Goal: Task Accomplishment & Management: Manage account settings

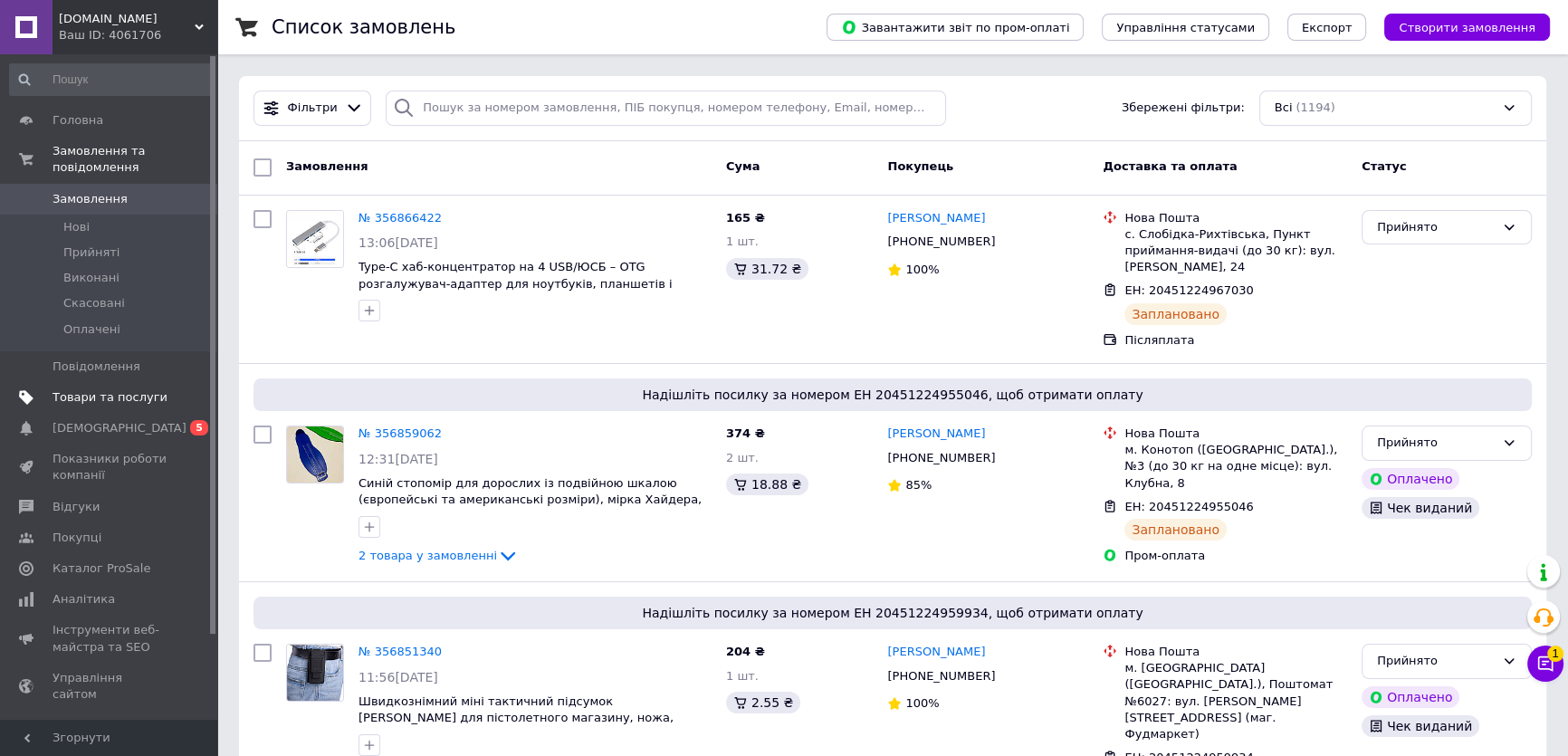
click at [82, 389] on link "Товари та послуги" at bounding box center [110, 397] width 222 height 31
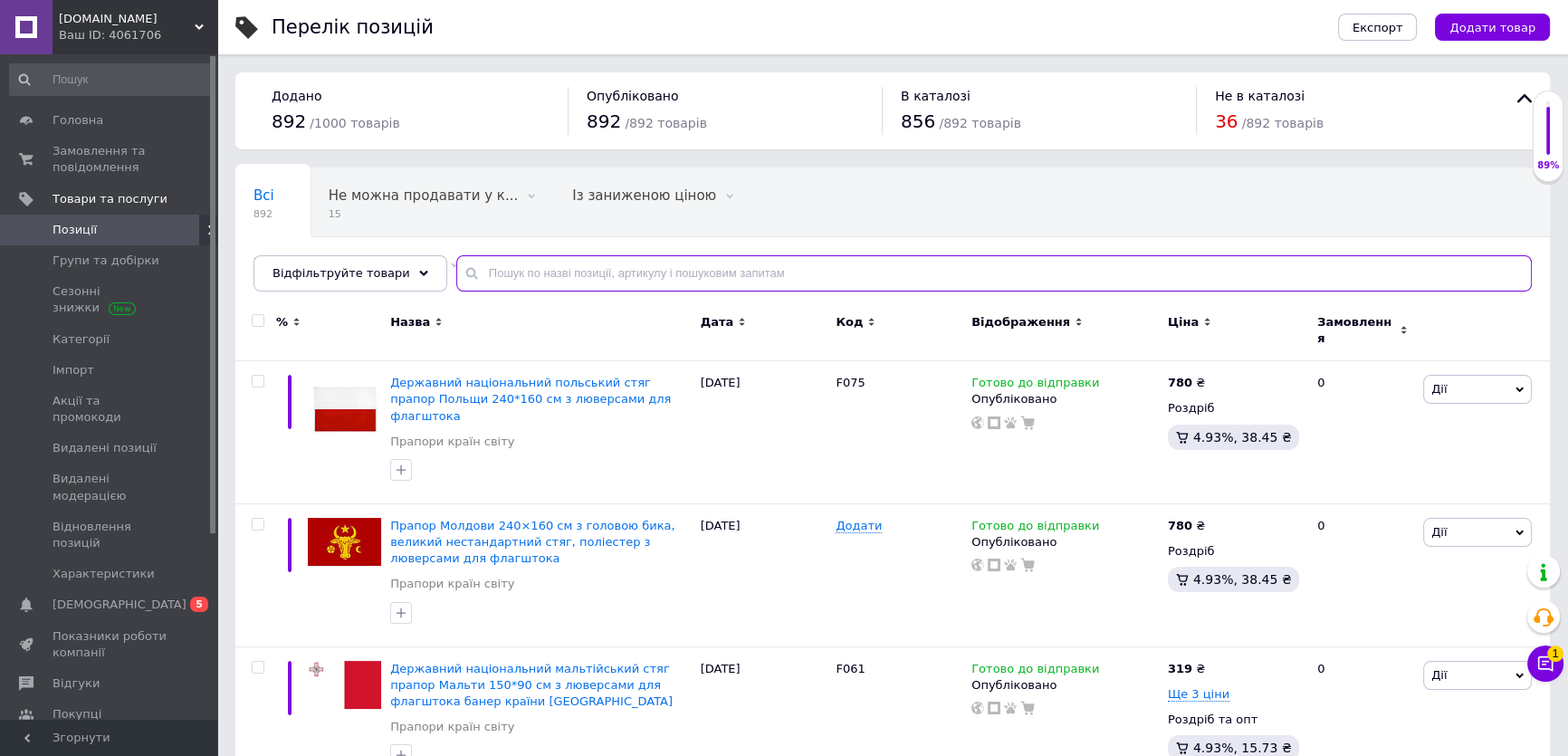
click at [724, 271] on input "text" at bounding box center [994, 273] width 1076 height 36
paste input "D1302"
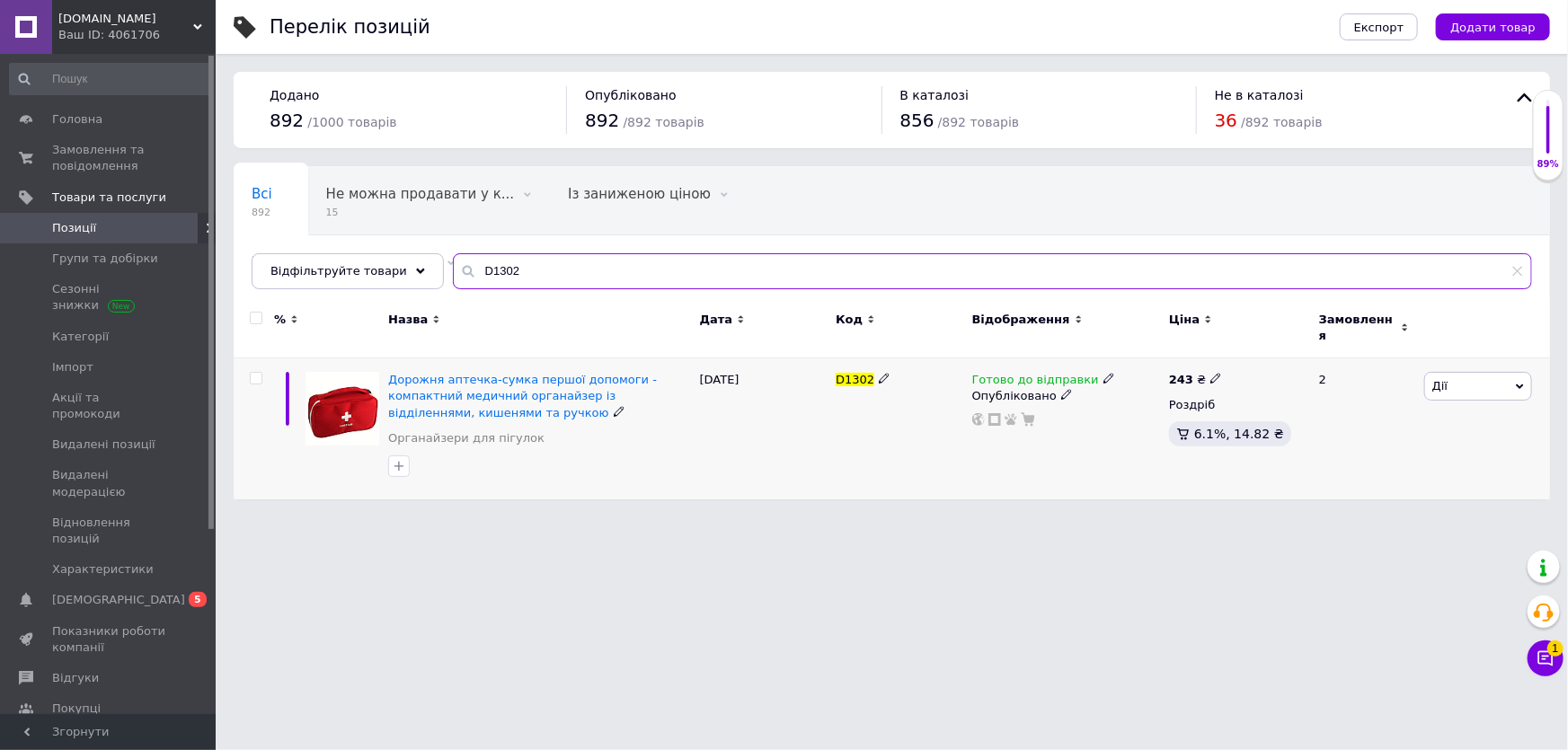
type input "D1302"
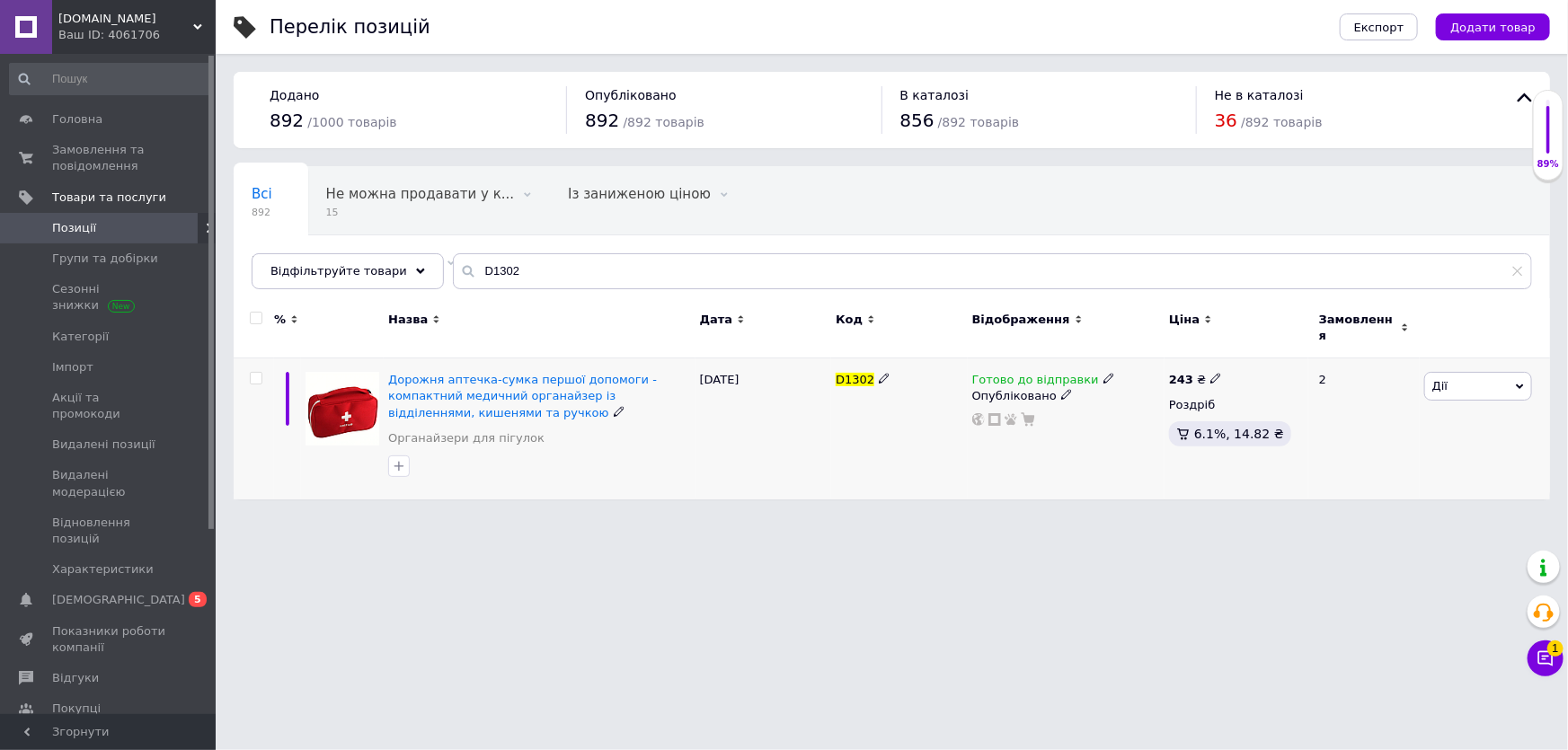
click at [1072, 373] on span "Готово до відправки" at bounding box center [1035, 382] width 127 height 19
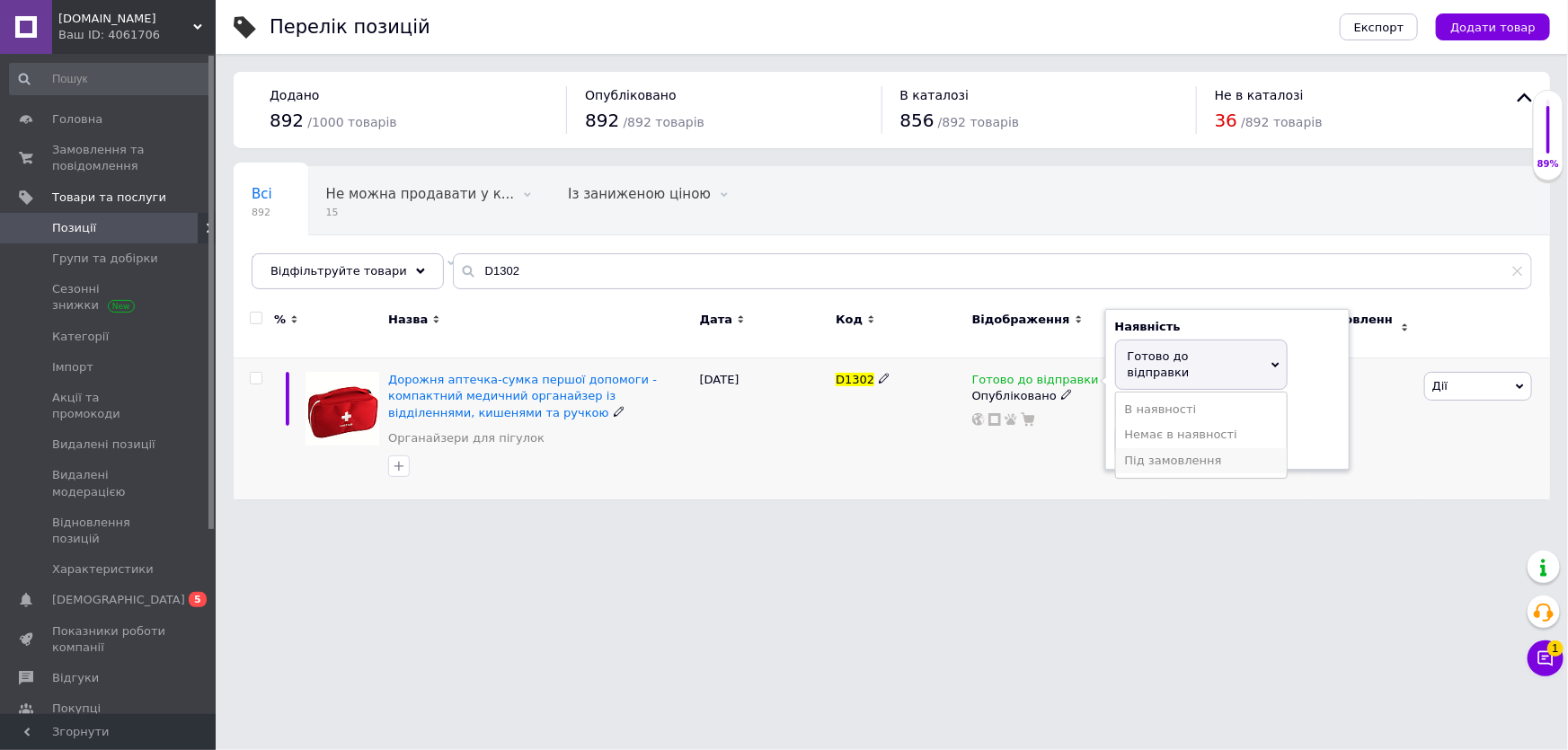
click at [1233, 448] on li "Під замовлення" at bounding box center [1201, 461] width 171 height 25
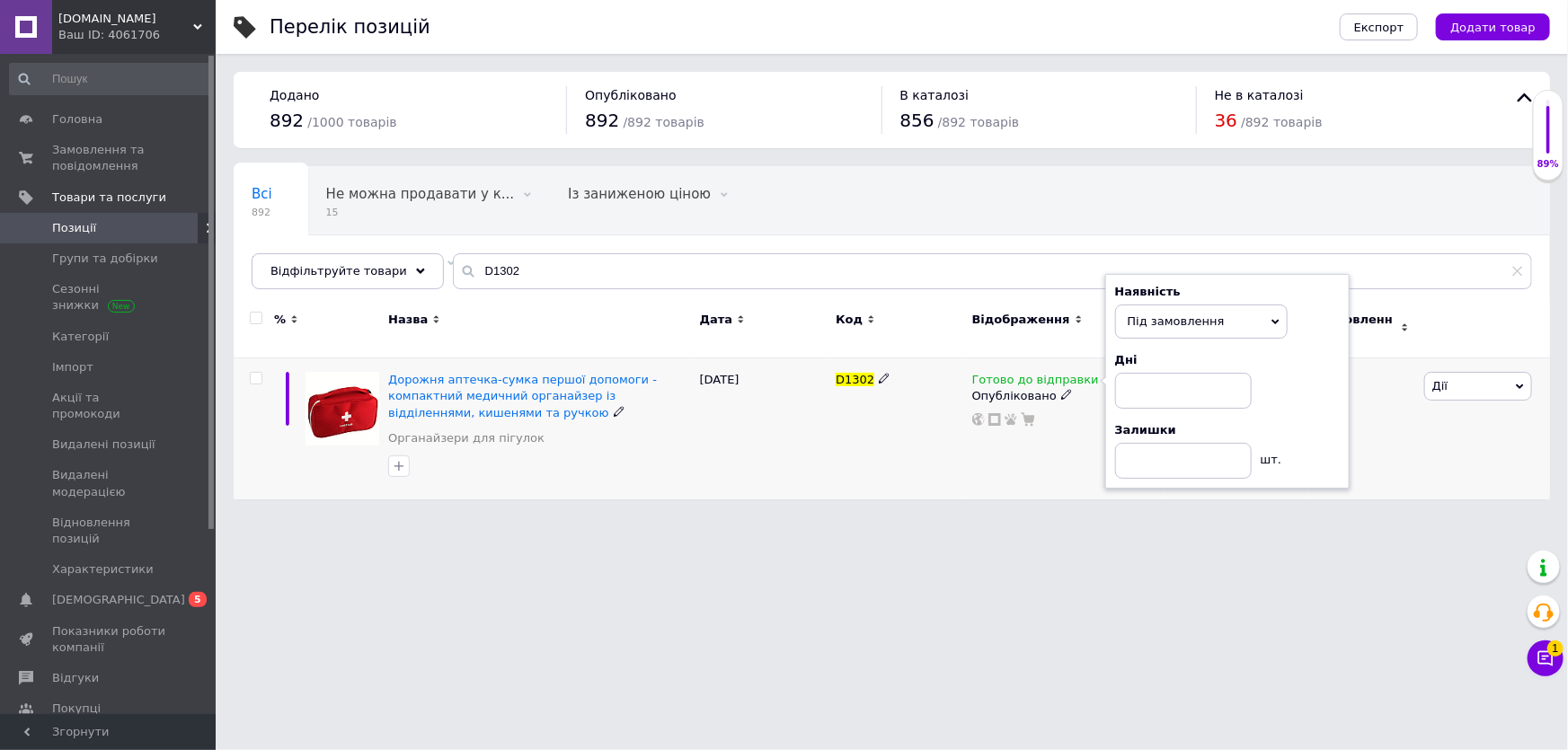
click at [1061, 389] on icon at bounding box center [1067, 394] width 11 height 11
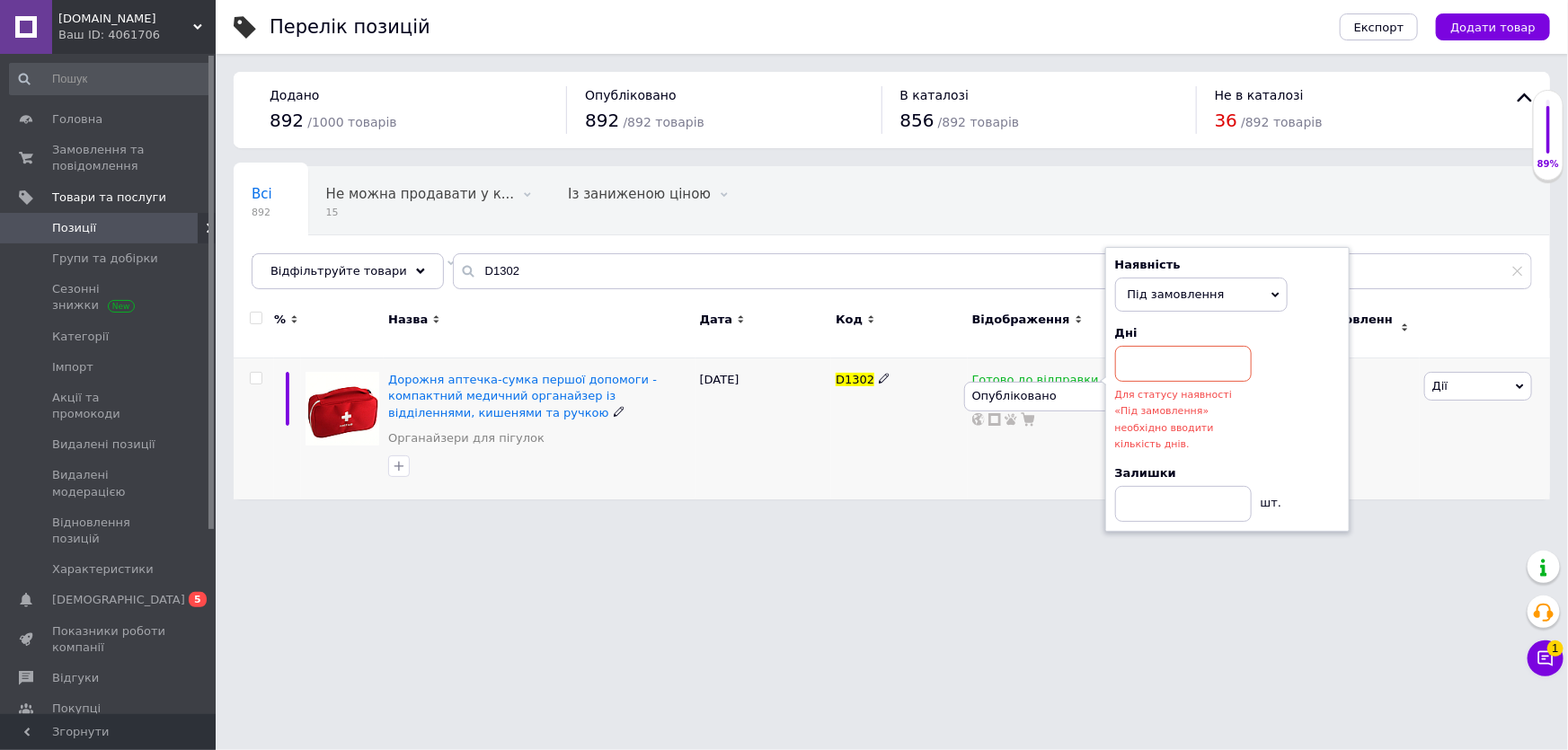
click at [1063, 373] on span "Готово до відправки" at bounding box center [1035, 382] width 127 height 19
click at [1226, 280] on span "Під замовлення" at bounding box center [1201, 295] width 173 height 34
click at [1220, 344] on li "Немає в наявності" at bounding box center [1201, 357] width 171 height 25
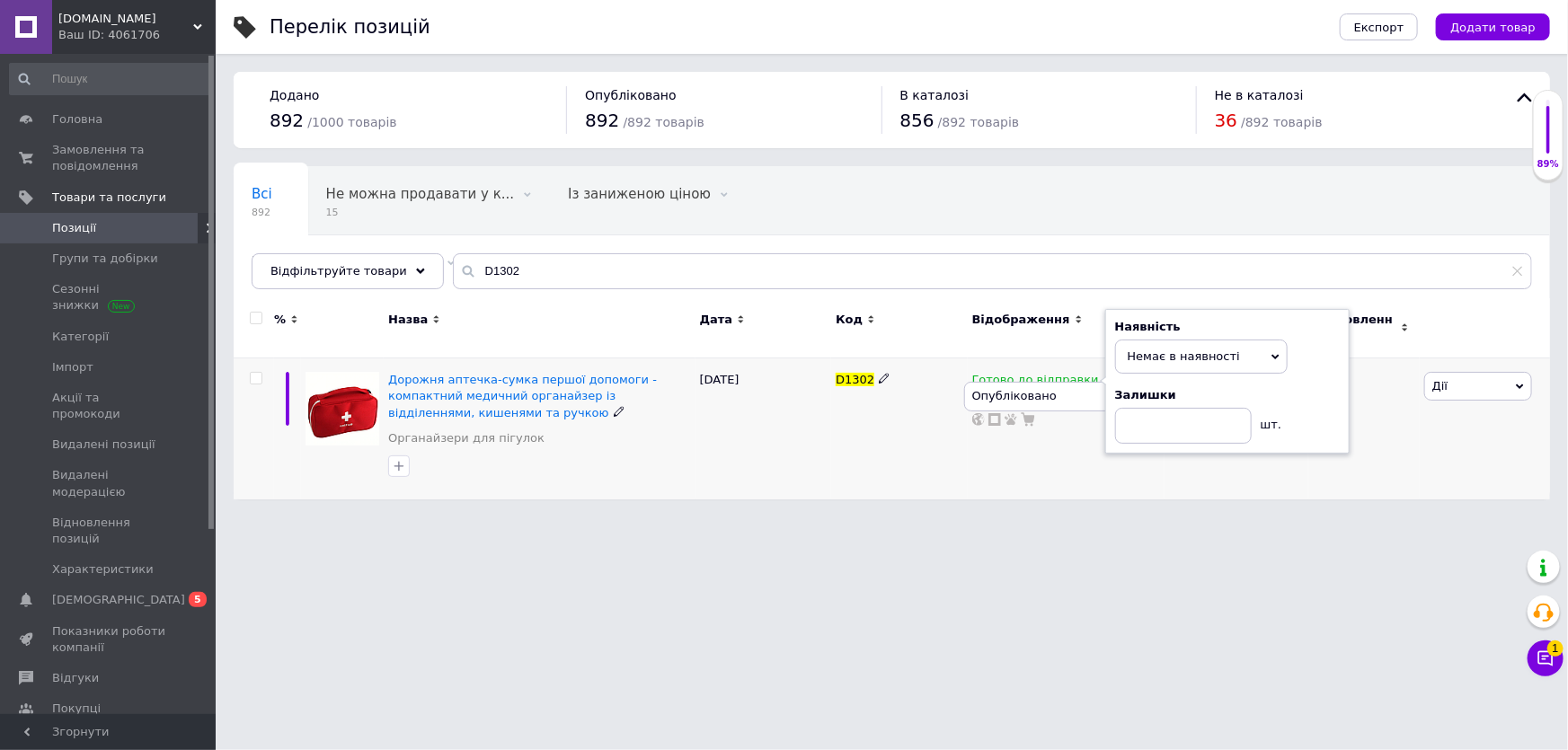
click at [1379, 437] on div "2" at bounding box center [1364, 428] width 111 height 141
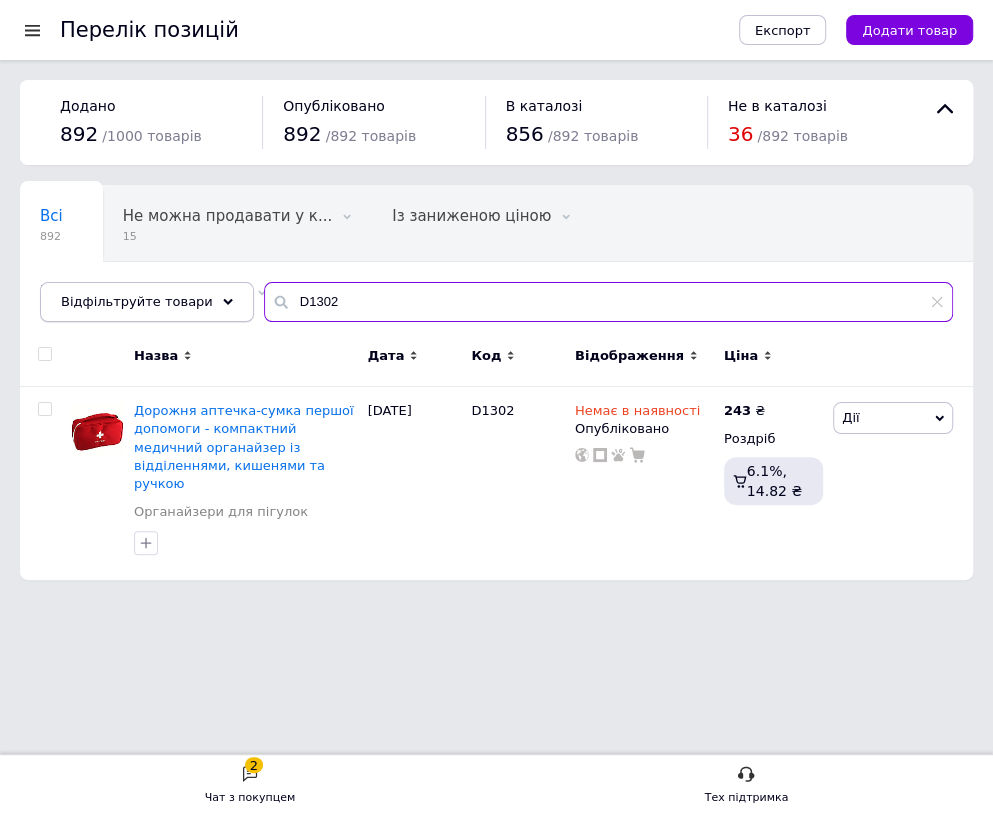
drag, startPoint x: 328, startPoint y: 307, endPoint x: 208, endPoint y: 317, distance: 120.4
click at [208, 317] on div "Відфільтруйте товари D1302" at bounding box center [496, 302] width 913 height 40
type input "T3181"
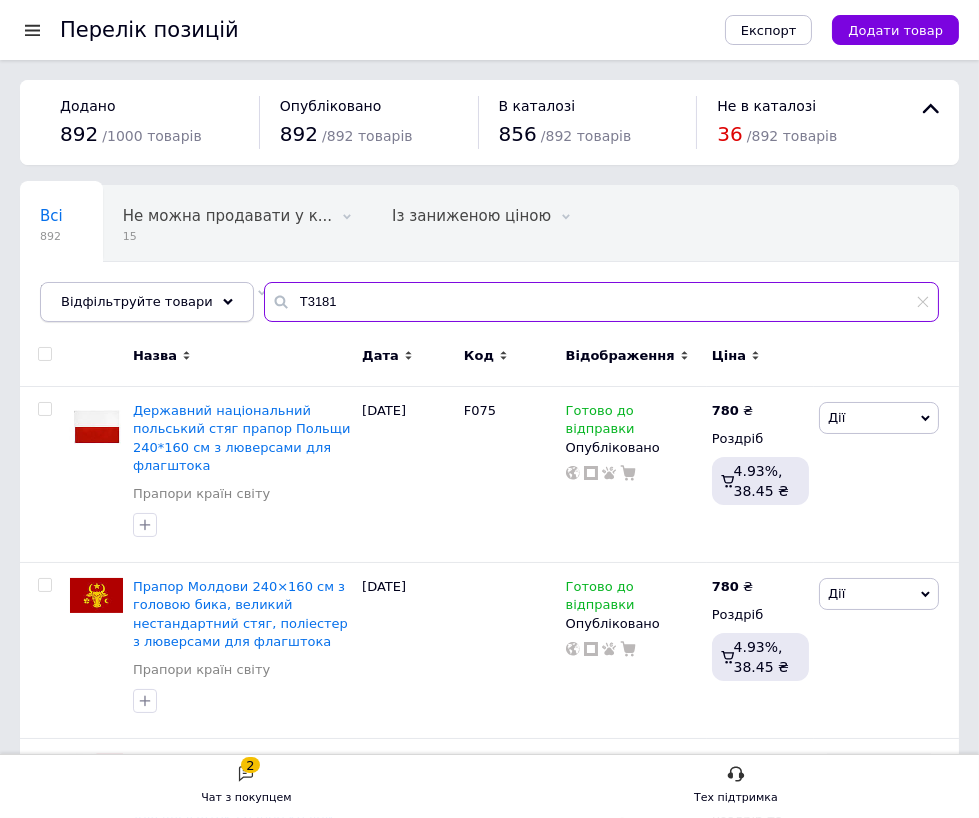
drag, startPoint x: 348, startPoint y: 292, endPoint x: 227, endPoint y: 315, distance: 123.2
click at [227, 315] on div "Відфільтруйте товари T3181" at bounding box center [489, 302] width 899 height 40
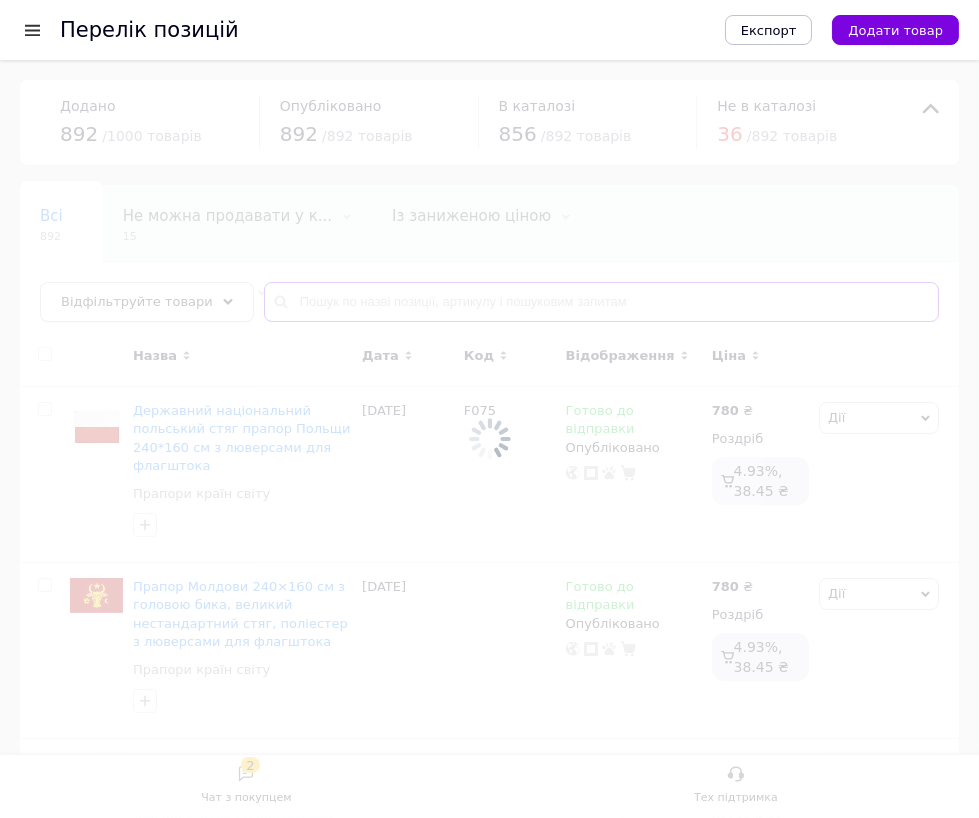
type input "T3181"
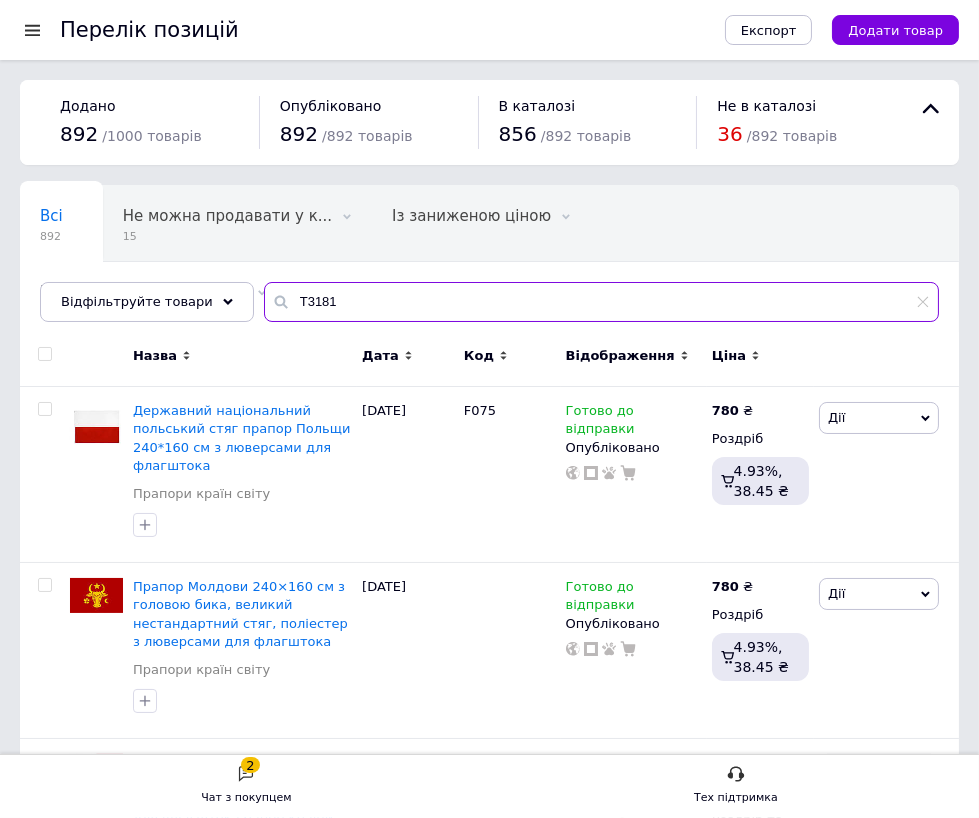
drag, startPoint x: 431, startPoint y: 292, endPoint x: 187, endPoint y: 322, distance: 245.8
click at [187, 322] on div "Всі 892 Не можна продавати у к... 15 Видалити [PERSON_NAME] Із заниженою ціною …" at bounding box center [489, 253] width 939 height 137
